Goal: Transaction & Acquisition: Book appointment/travel/reservation

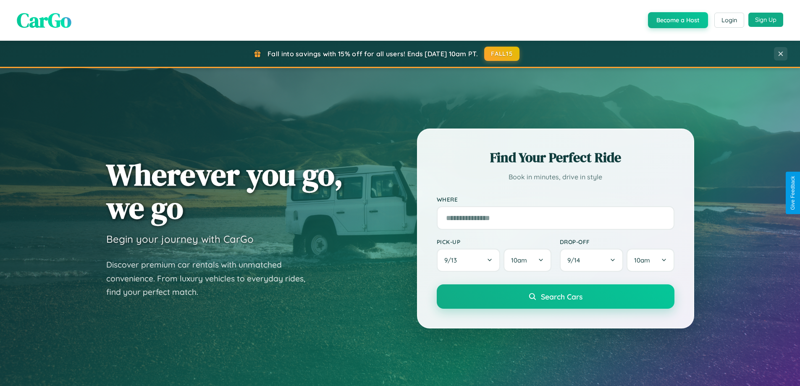
click at [766, 20] on button "Sign Up" at bounding box center [765, 20] width 35 height 14
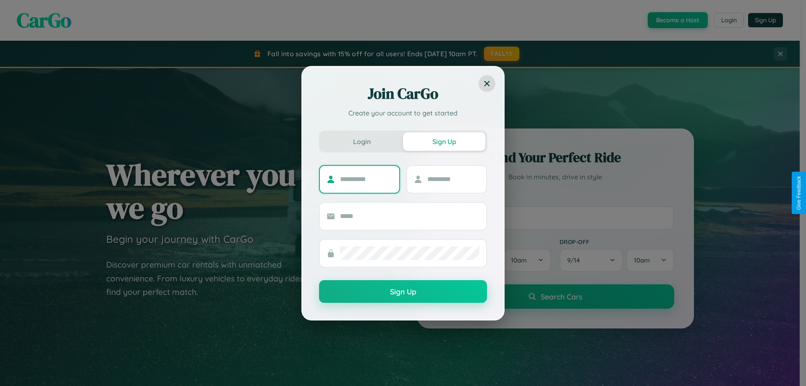
click at [366, 179] on input "text" at bounding box center [366, 179] width 52 height 13
type input "****"
click at [453, 179] on input "text" at bounding box center [453, 179] width 52 height 13
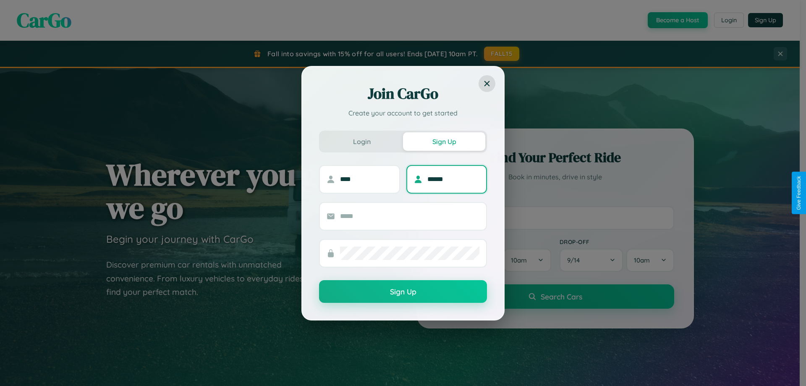
type input "******"
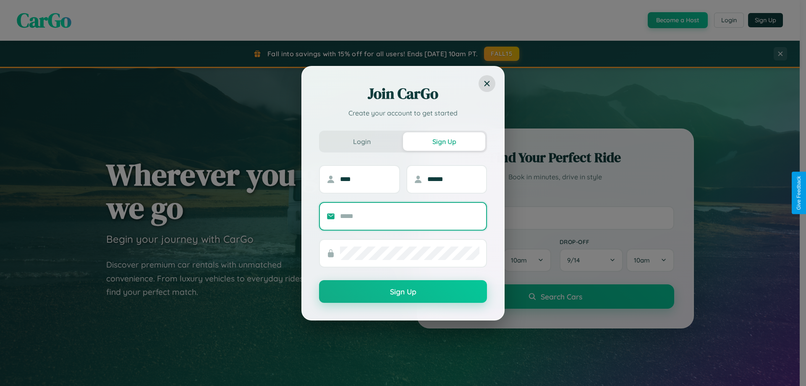
click at [410, 216] on input "text" at bounding box center [409, 216] width 139 height 13
type input "**********"
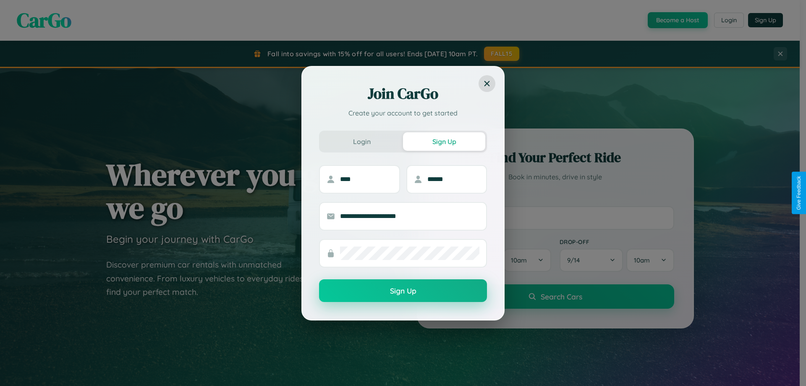
click at [403, 291] on button "Sign Up" at bounding box center [403, 290] width 168 height 23
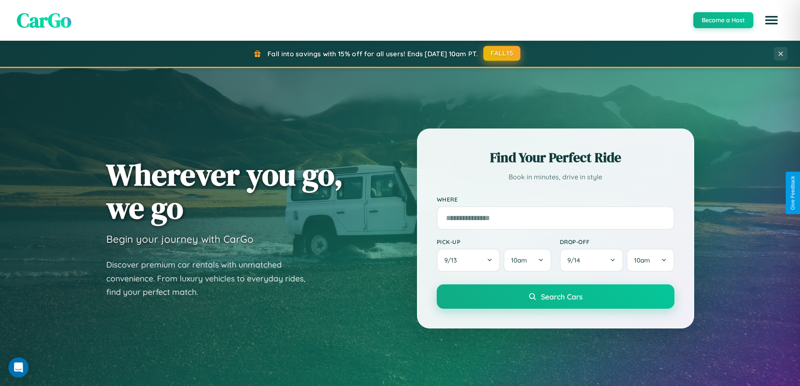
click at [502, 53] on button "FALL15" at bounding box center [501, 53] width 37 height 15
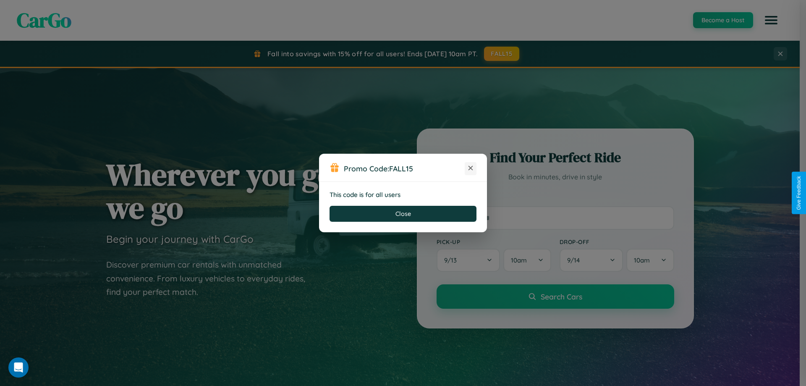
click at [471, 168] on icon at bounding box center [471, 168] width 8 height 8
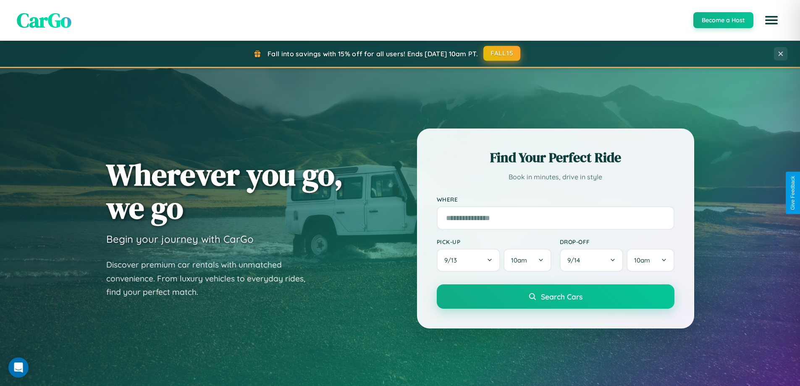
click at [502, 53] on button "FALL15" at bounding box center [501, 53] width 37 height 15
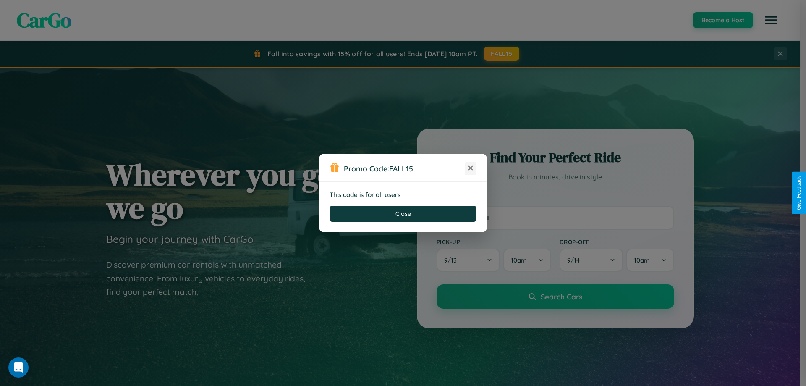
click at [471, 168] on icon at bounding box center [471, 168] width 8 height 8
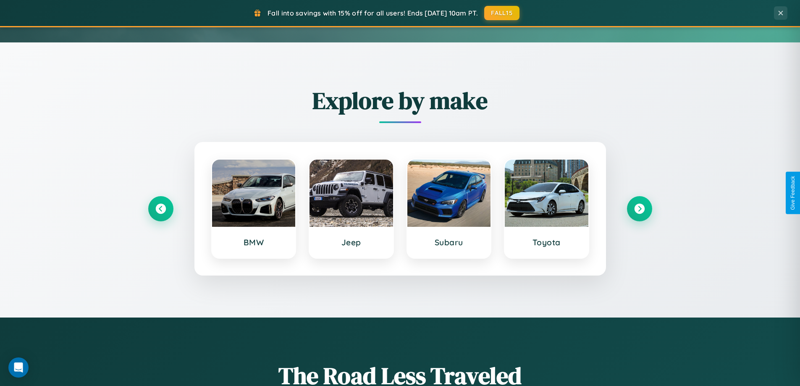
scroll to position [362, 0]
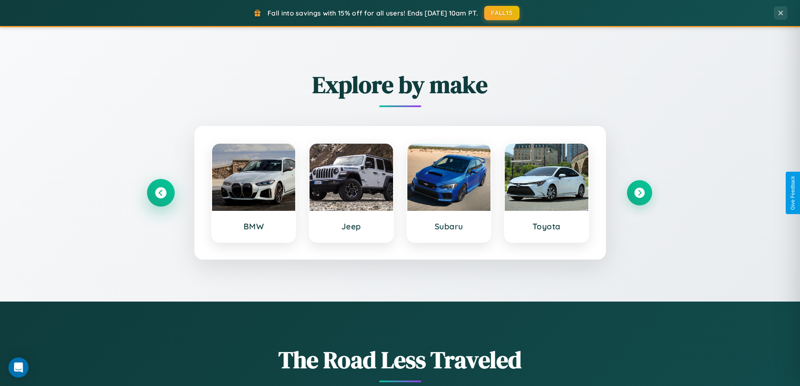
click at [160, 193] on icon at bounding box center [160, 192] width 11 height 11
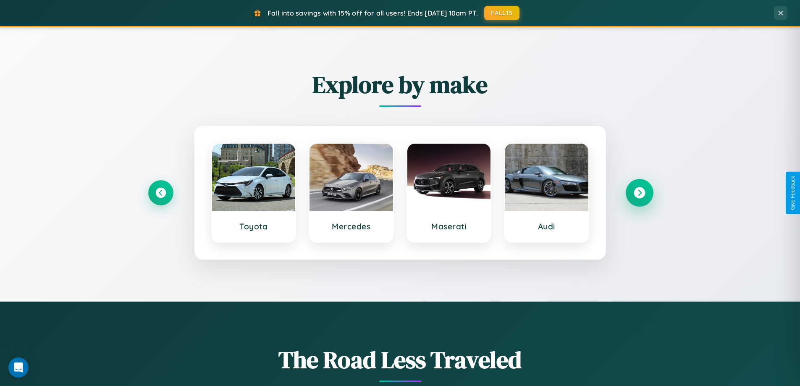
click at [639, 193] on icon at bounding box center [639, 192] width 11 height 11
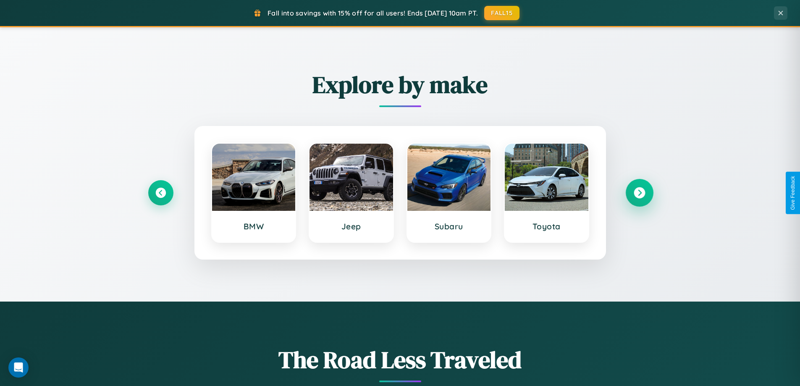
click at [639, 193] on icon at bounding box center [639, 192] width 11 height 11
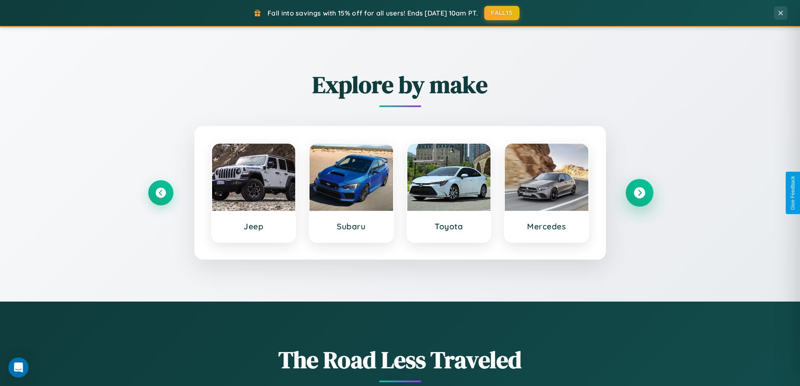
click at [639, 193] on icon at bounding box center [639, 192] width 11 height 11
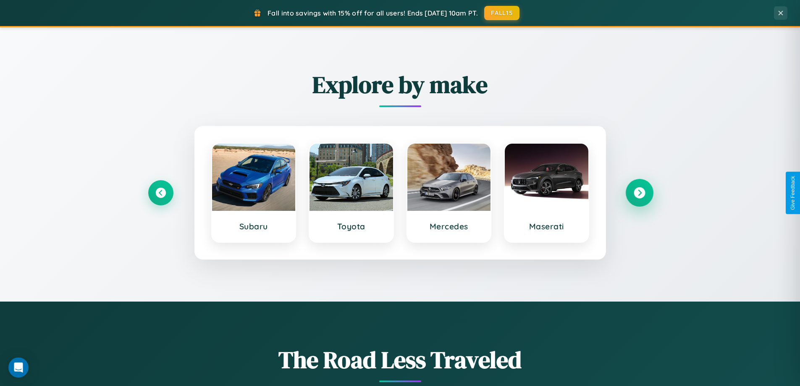
click at [639, 193] on icon at bounding box center [639, 192] width 11 height 11
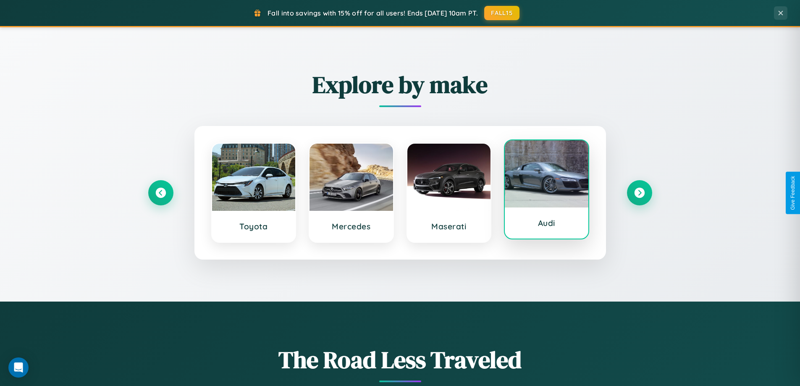
click at [546, 193] on div at bounding box center [547, 173] width 84 height 67
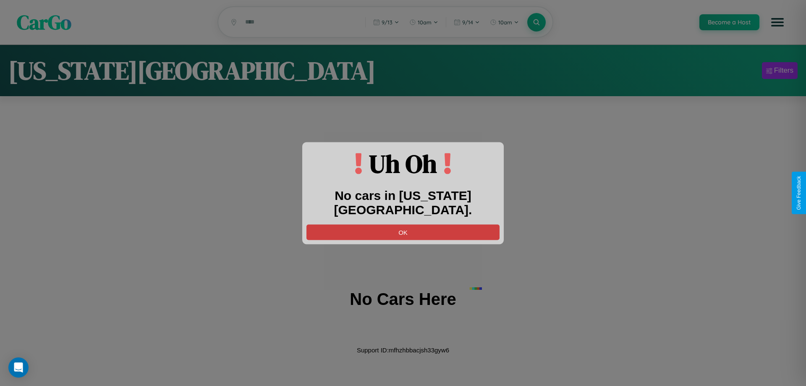
click at [403, 224] on button "OK" at bounding box center [403, 232] width 193 height 16
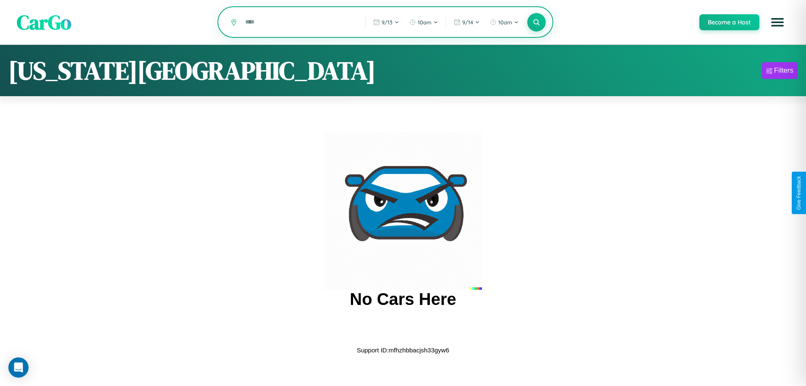
click at [299, 23] on input "text" at bounding box center [299, 22] width 116 height 15
click at [536, 23] on icon at bounding box center [536, 22] width 8 height 8
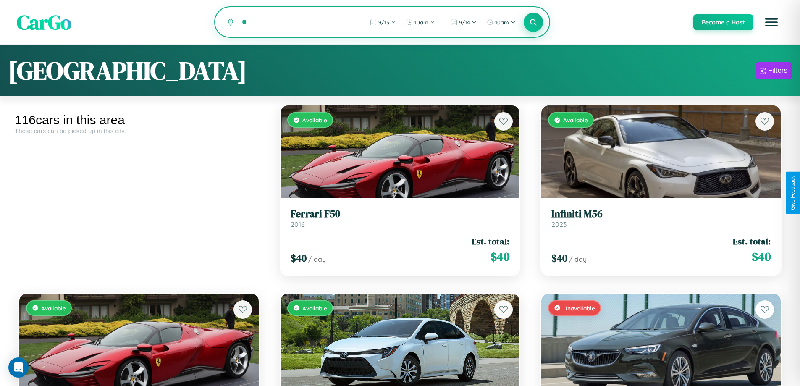
type input "*"
type input "*******"
click at [533, 23] on icon at bounding box center [534, 22] width 8 height 8
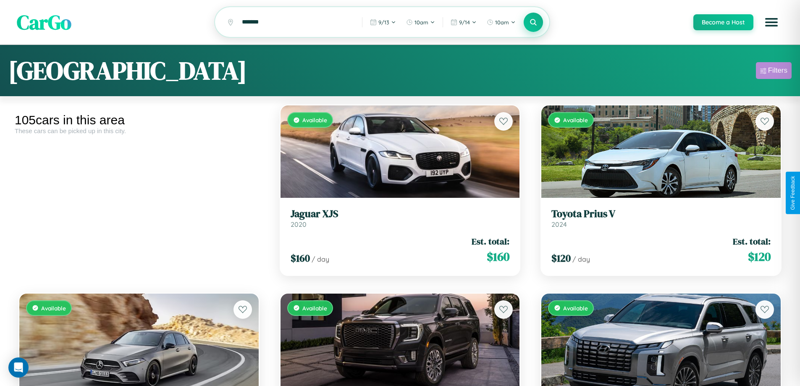
click at [773, 72] on div "Filters" at bounding box center [777, 70] width 19 height 8
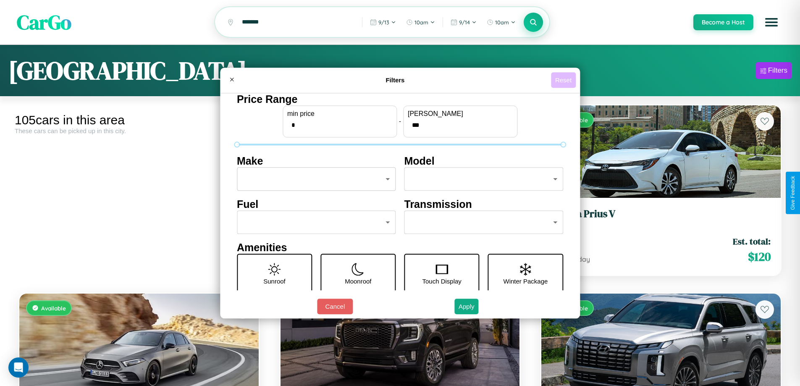
click at [564, 80] on button "Reset" at bounding box center [563, 80] width 25 height 16
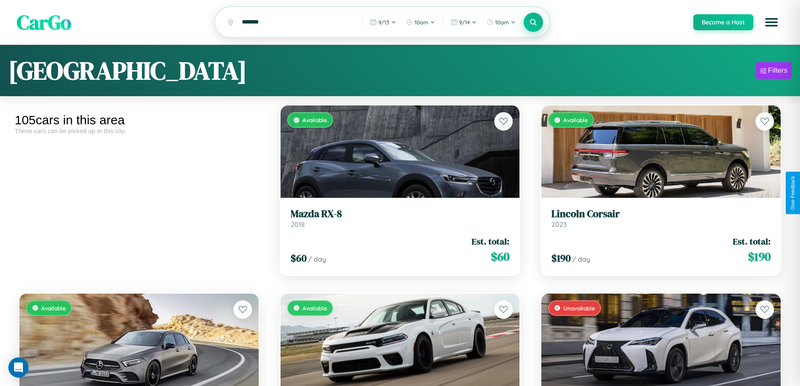
scroll to position [1246, 0]
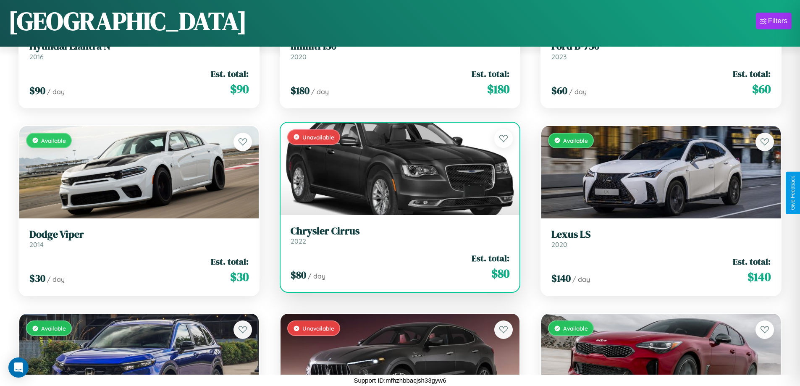
click at [396, 238] on link "Chrysler Cirrus 2022" at bounding box center [400, 235] width 219 height 21
